Goal: Transaction & Acquisition: Purchase product/service

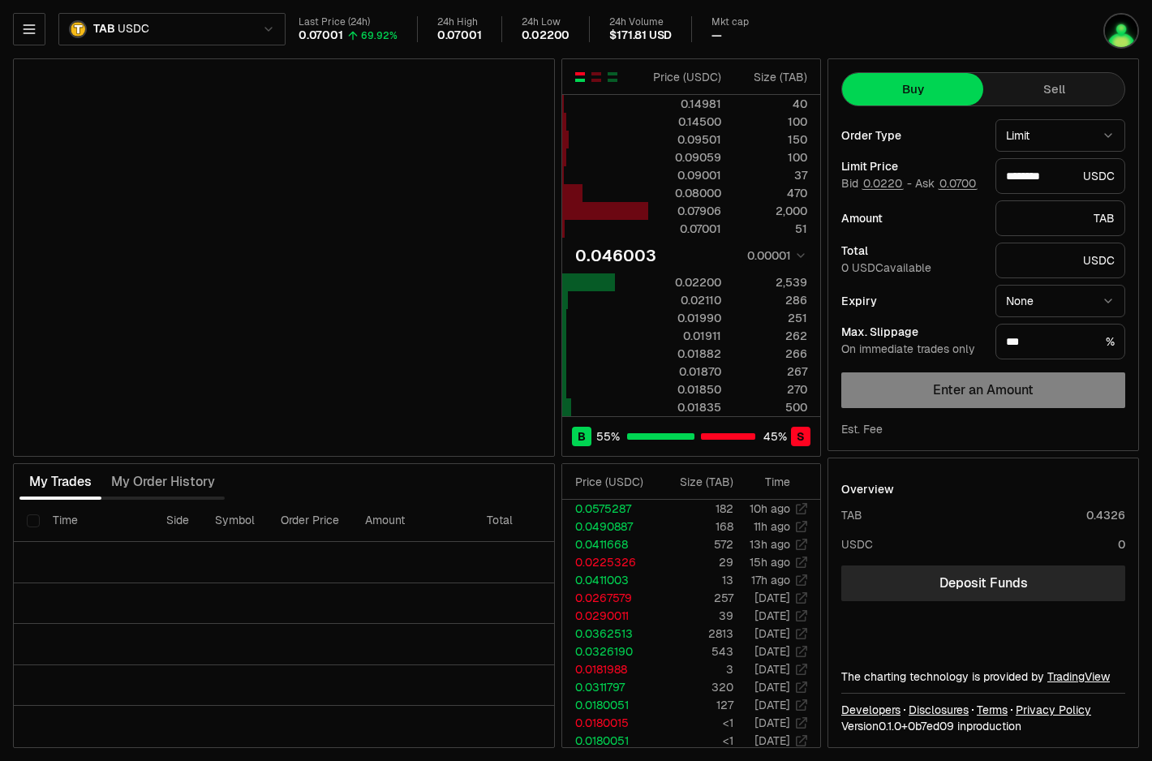
type input "********"
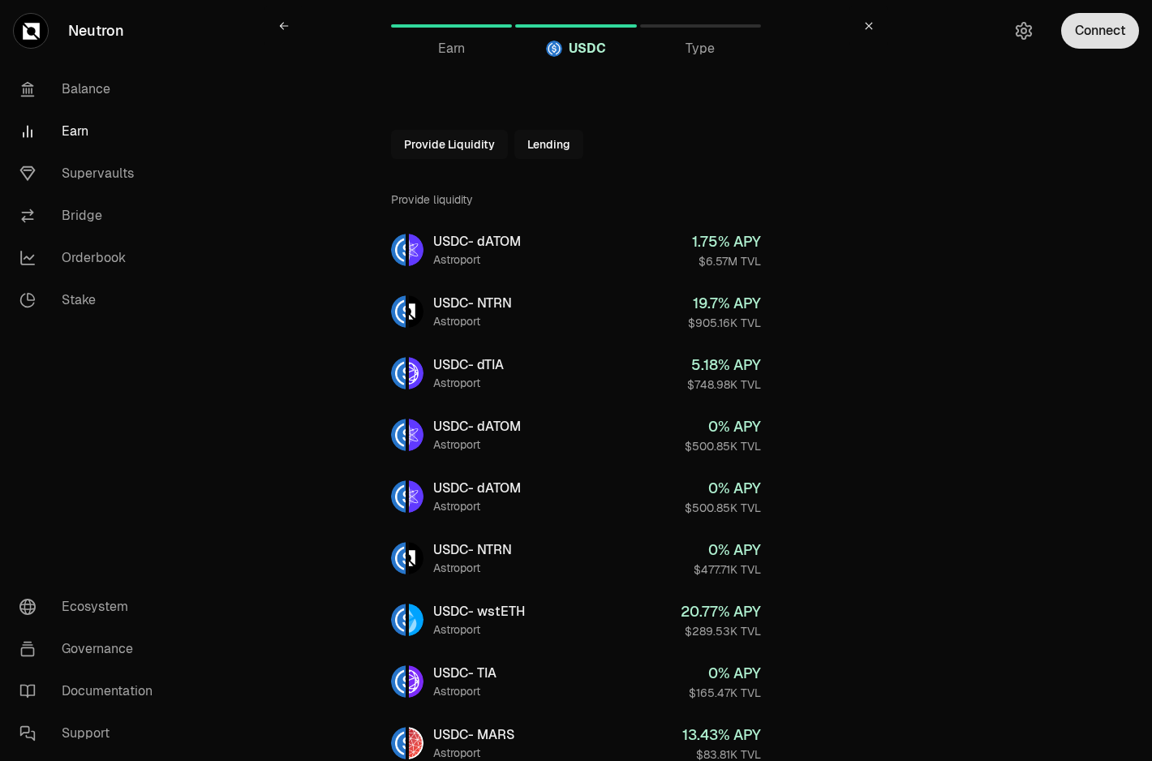
click at [1086, 32] on button "Connect" at bounding box center [1100, 31] width 78 height 36
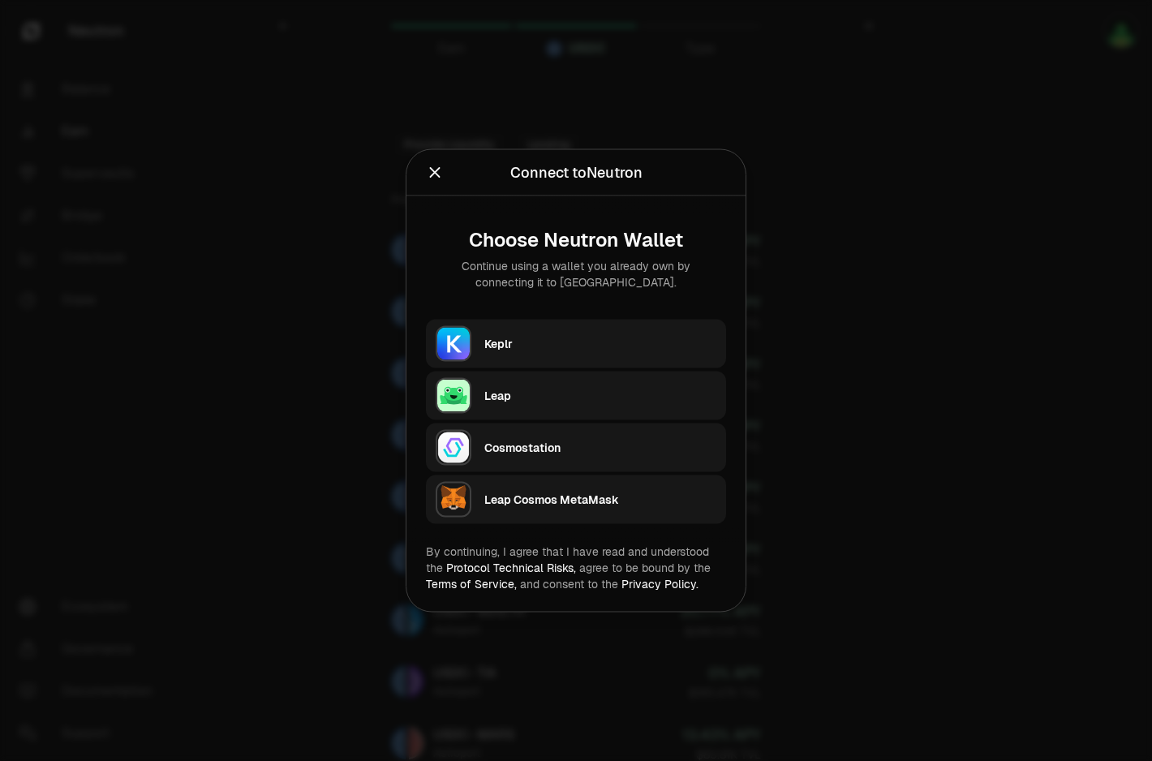
click at [576, 349] on div "Keplr" at bounding box center [600, 344] width 232 height 16
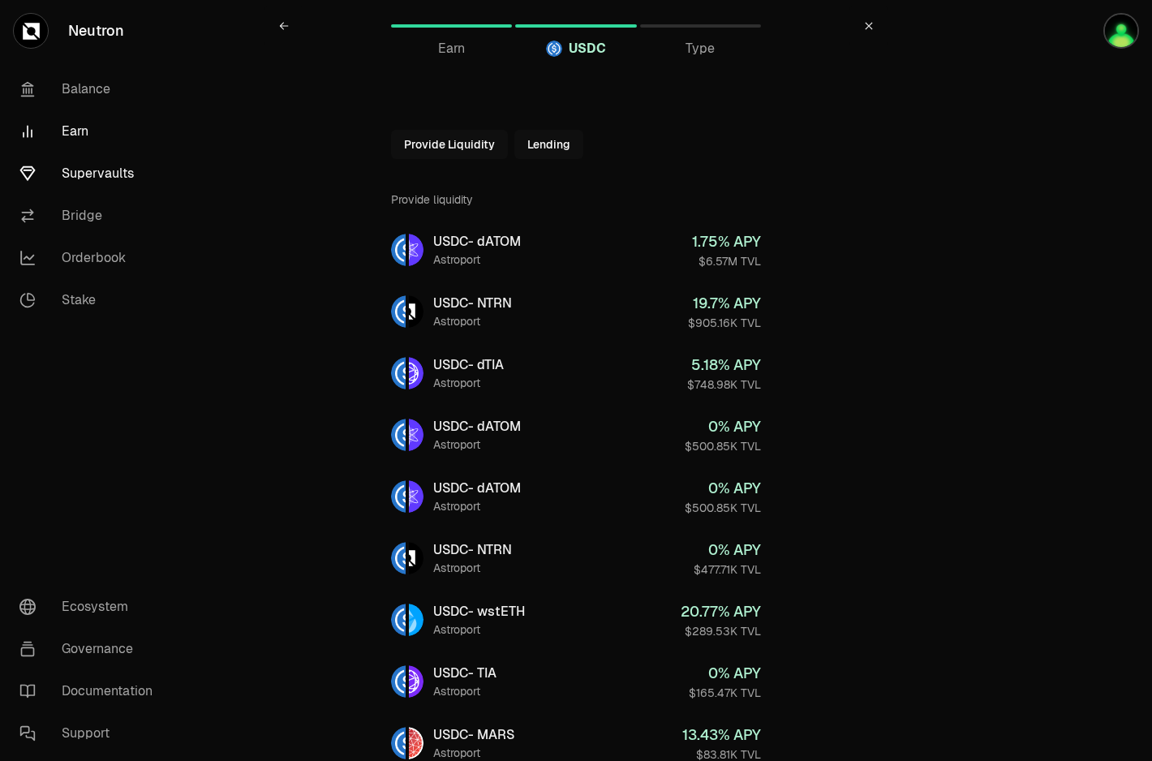
click at [98, 178] on link "Supervaults" at bounding box center [90, 174] width 169 height 42
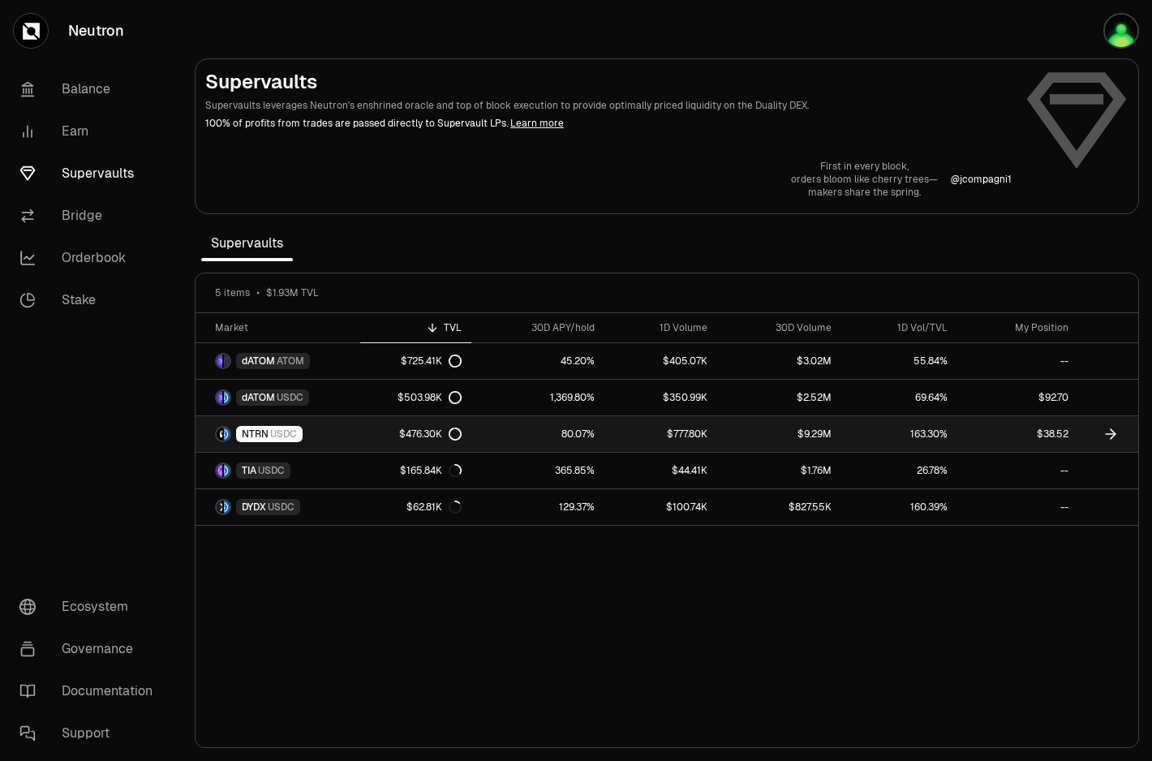
click at [720, 441] on link "$9.29M" at bounding box center [779, 434] width 124 height 36
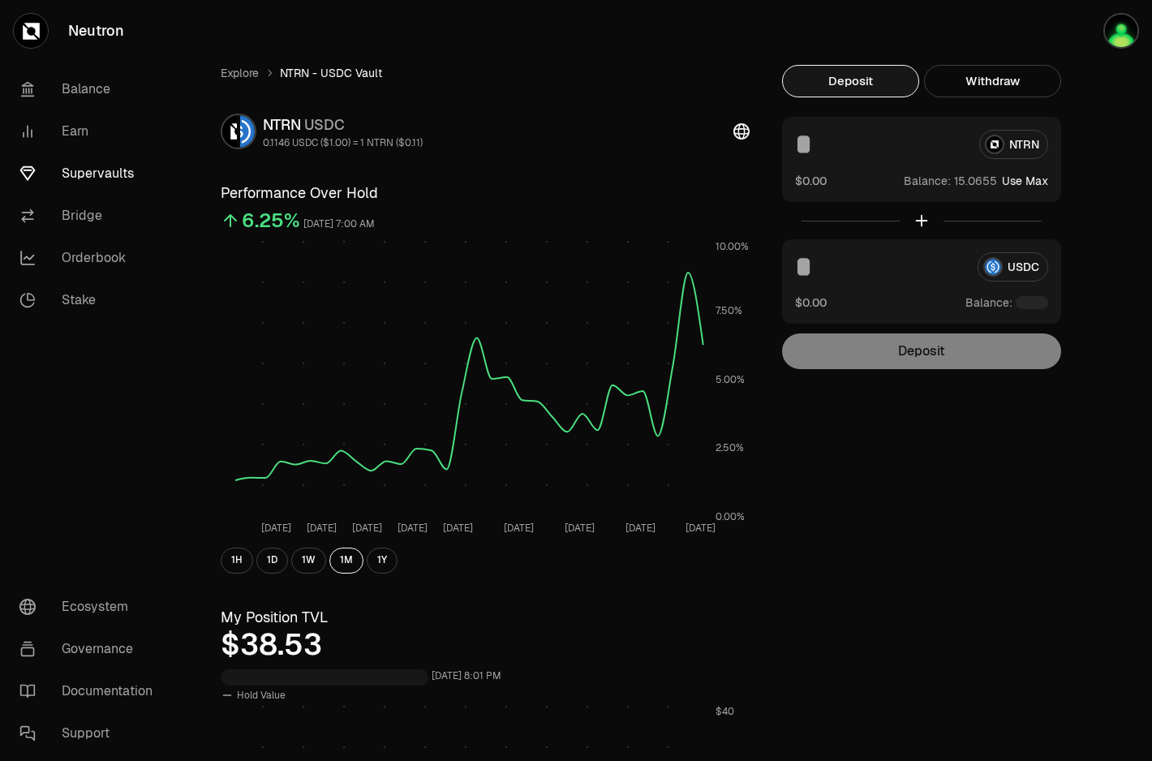
click at [905, 167] on div "NTRN $0.00 Balance: Use Max" at bounding box center [921, 159] width 279 height 85
click at [905, 158] on input at bounding box center [880, 144] width 171 height 29
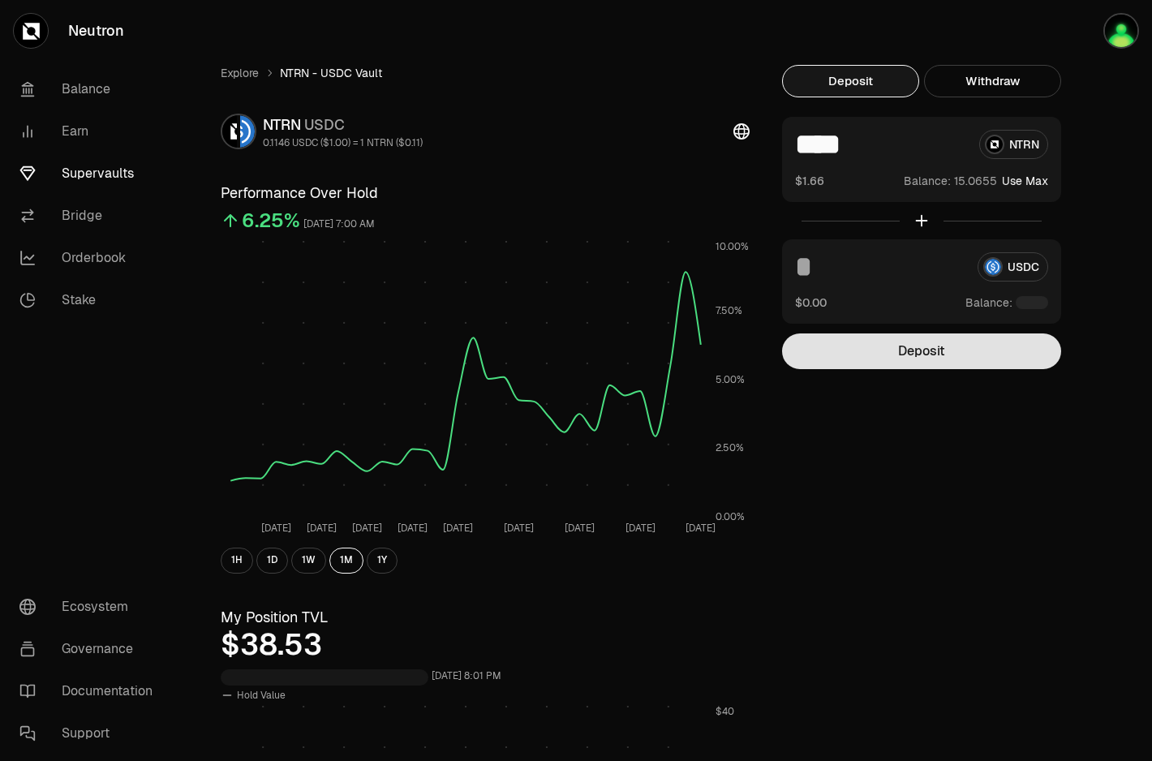
type input "****"
click at [945, 360] on button "Deposit" at bounding box center [921, 351] width 279 height 36
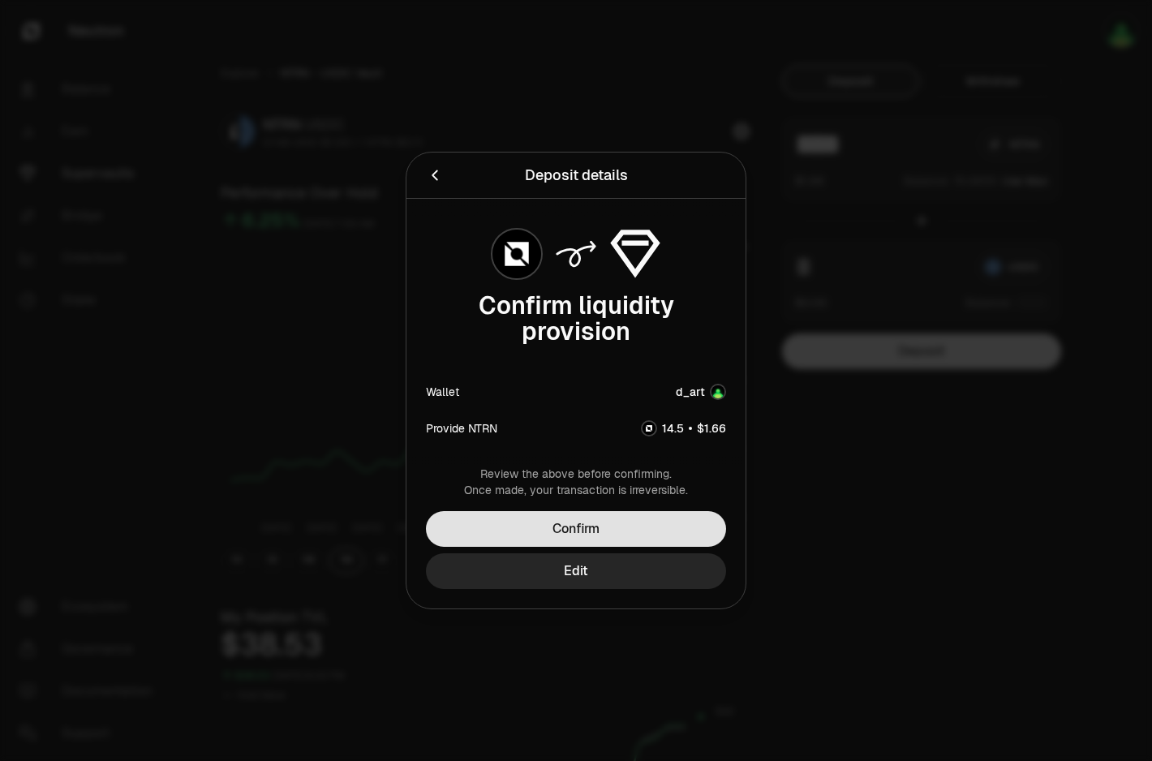
click at [629, 523] on button "Confirm" at bounding box center [576, 529] width 300 height 36
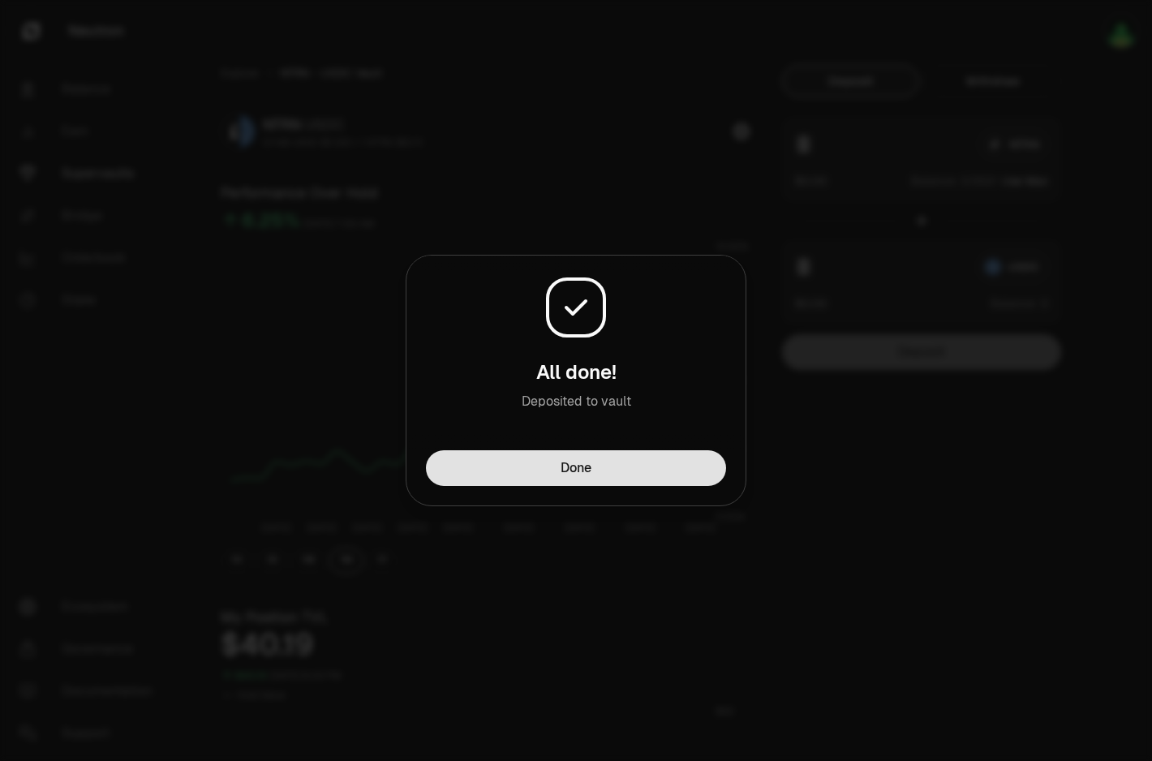
click at [664, 469] on button "Done" at bounding box center [576, 468] width 300 height 36
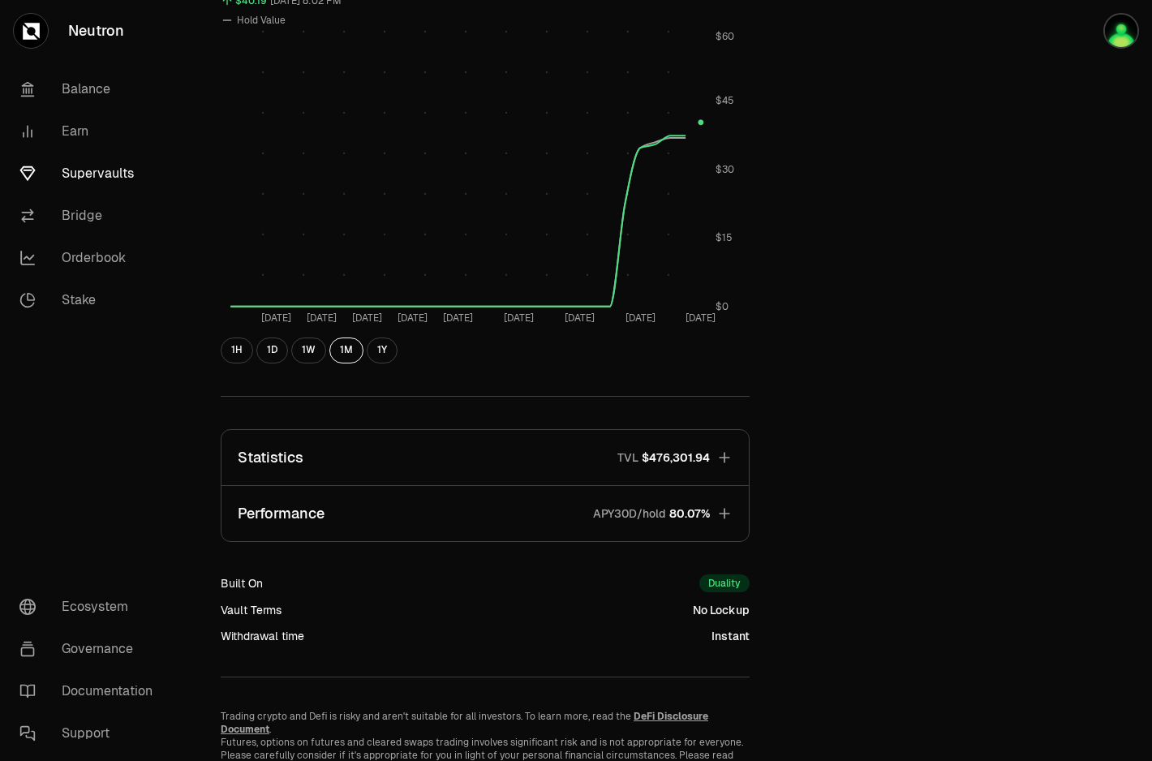
scroll to position [682, 0]
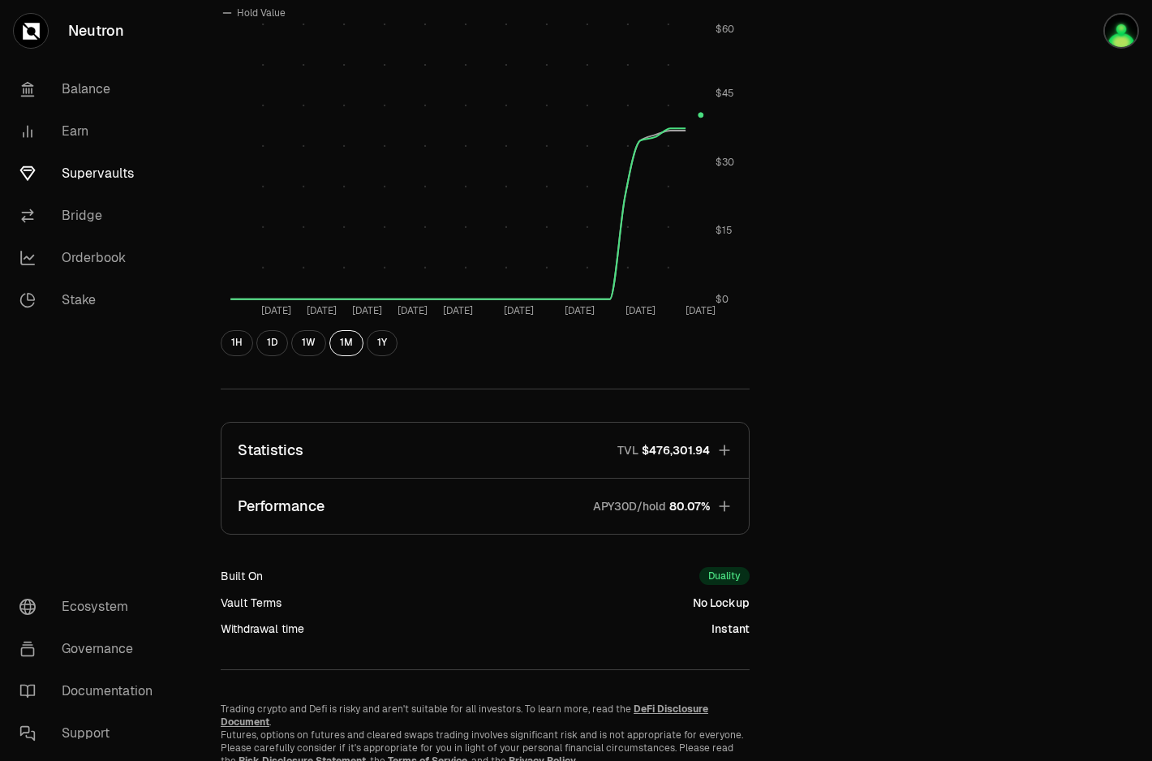
click at [731, 440] on button "Statistics TVL $476,301.94" at bounding box center [484, 450] width 527 height 55
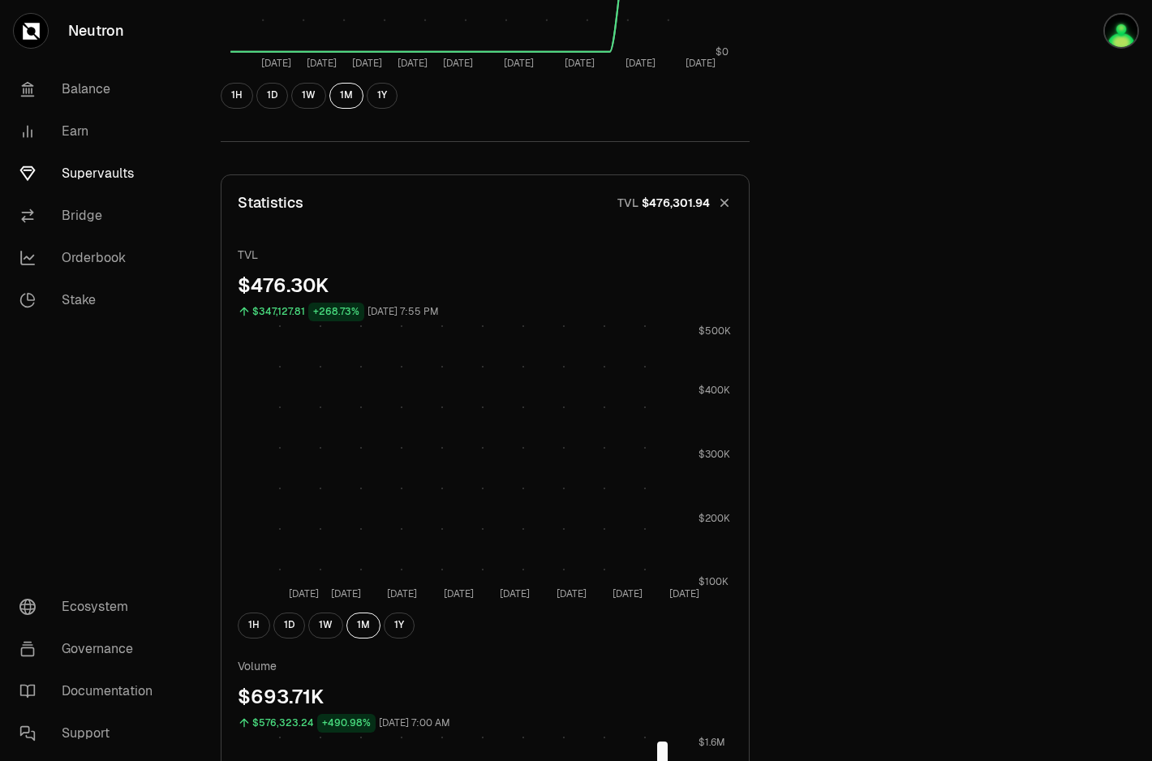
scroll to position [931, 0]
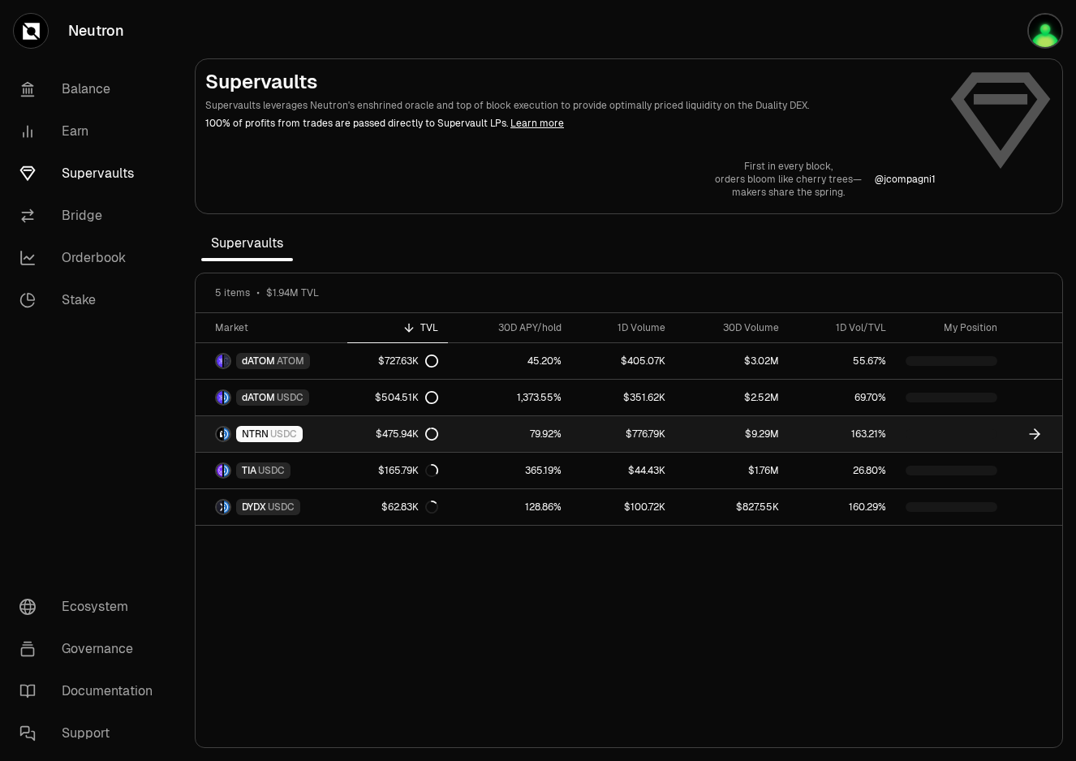
click at [585, 432] on link "$776.79K" at bounding box center [623, 434] width 104 height 36
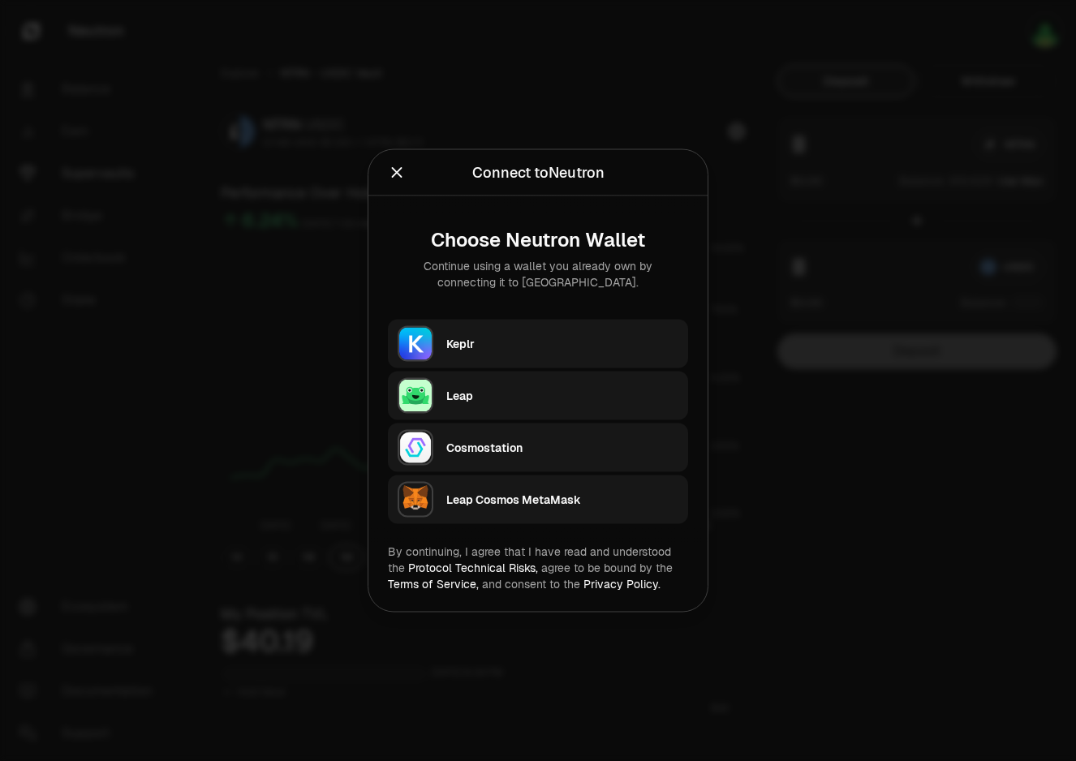
click at [507, 355] on div "Keplr" at bounding box center [567, 343] width 242 height 37
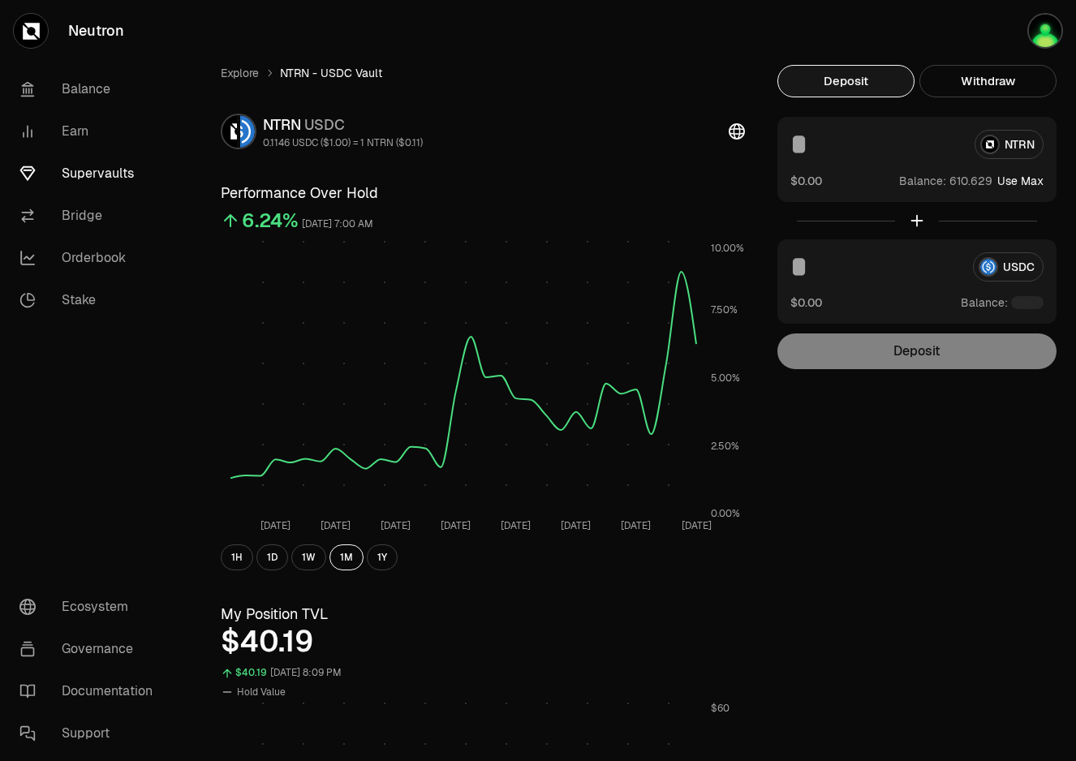
click at [869, 157] on input at bounding box center [875, 144] width 171 height 29
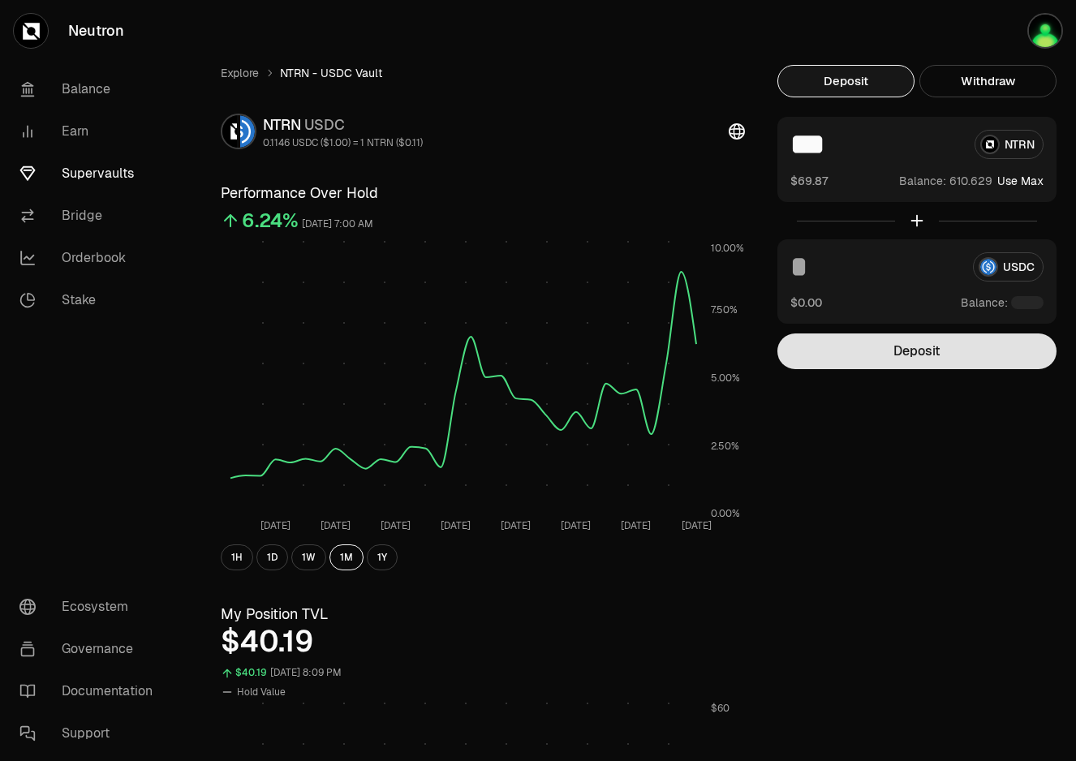
type input "***"
click at [915, 351] on button "Deposit" at bounding box center [916, 351] width 279 height 36
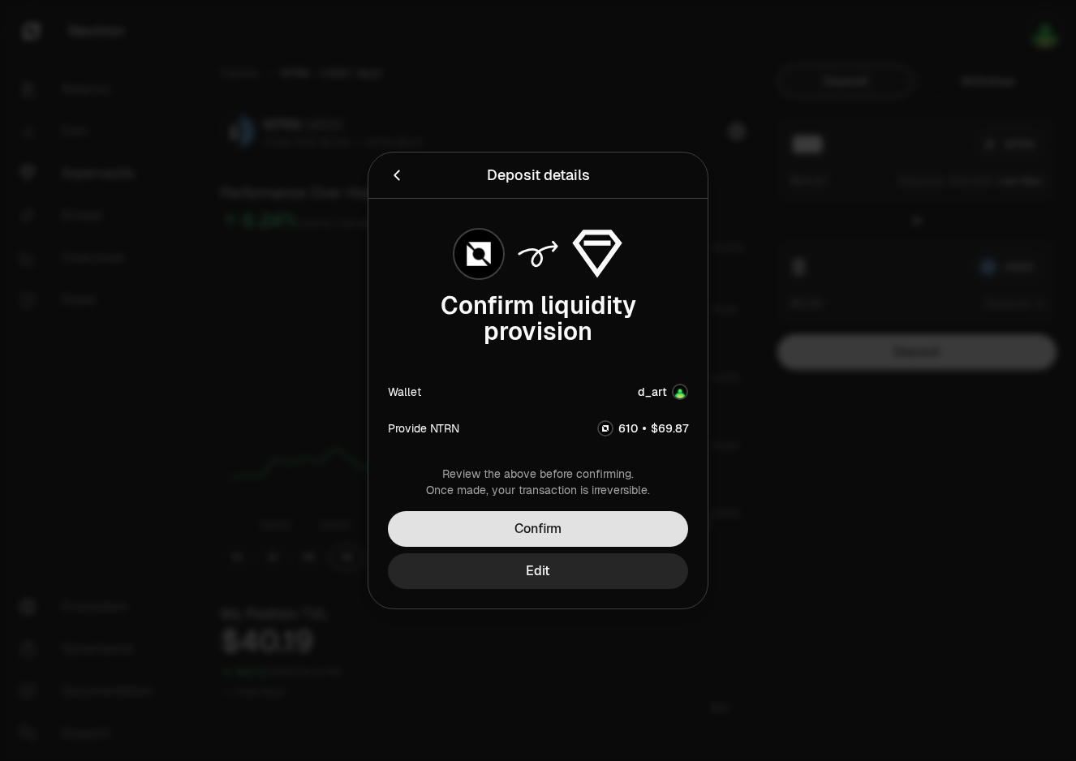
click at [570, 529] on button "Confirm" at bounding box center [538, 529] width 300 height 36
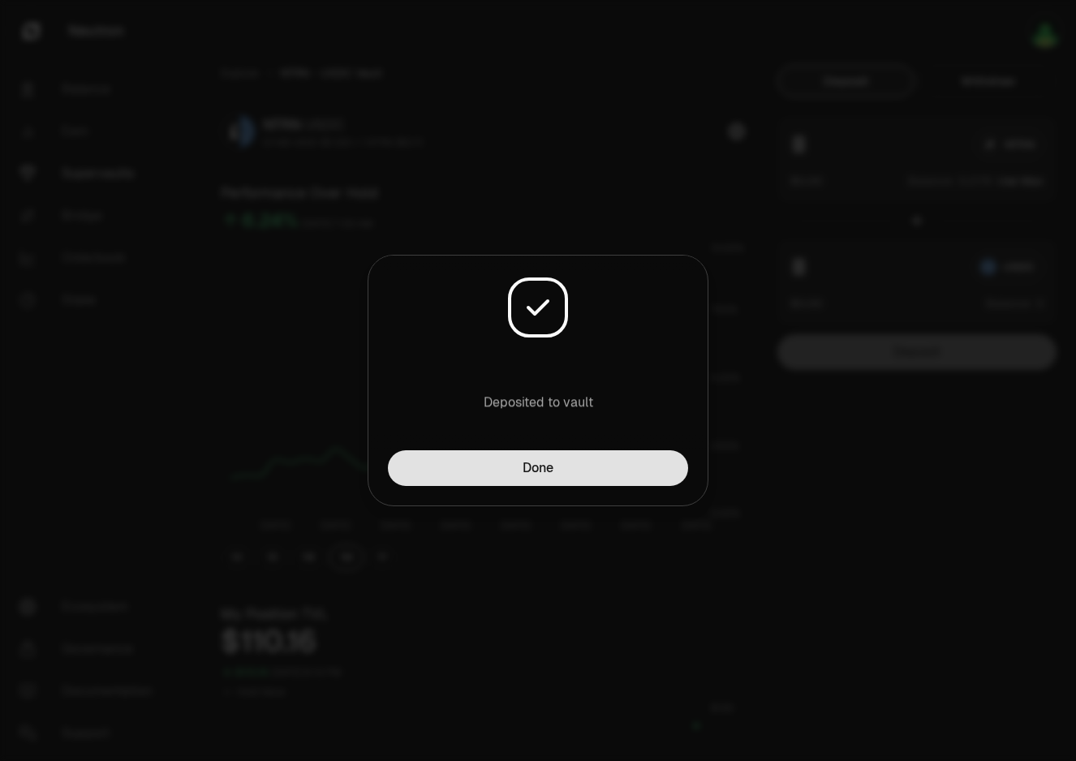
click at [529, 479] on button "Done" at bounding box center [538, 468] width 300 height 36
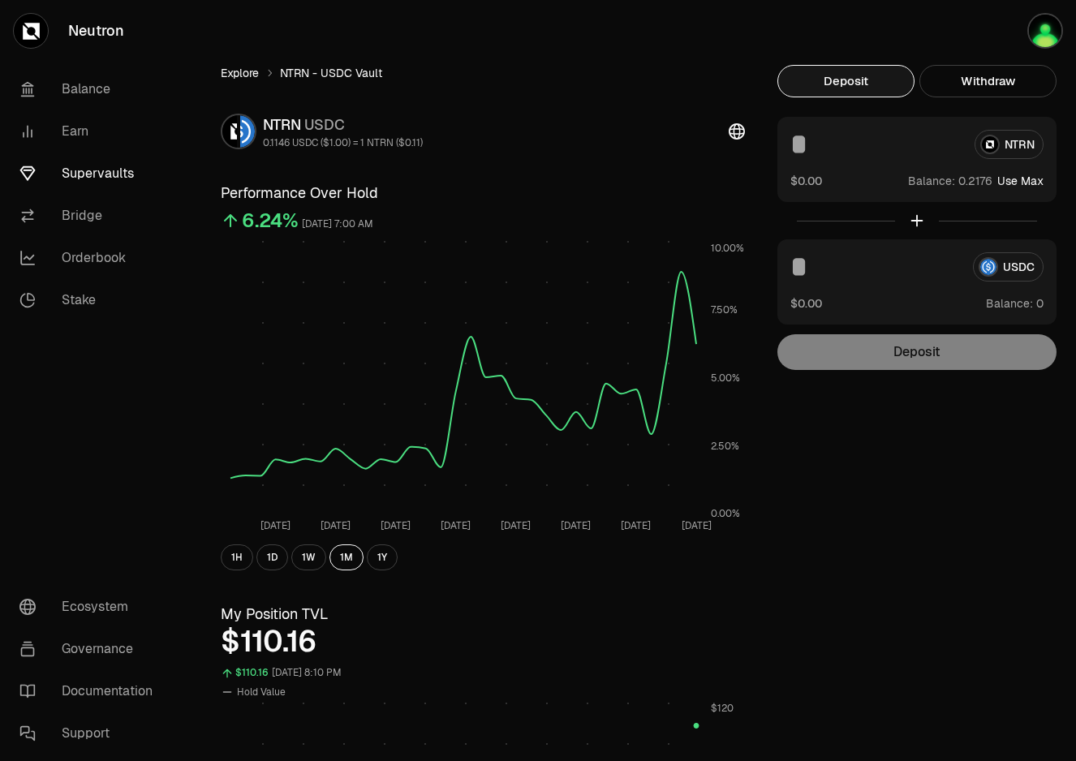
click at [244, 76] on link "Explore" at bounding box center [240, 73] width 38 height 16
